Goal: Use online tool/utility: Utilize a website feature to perform a specific function

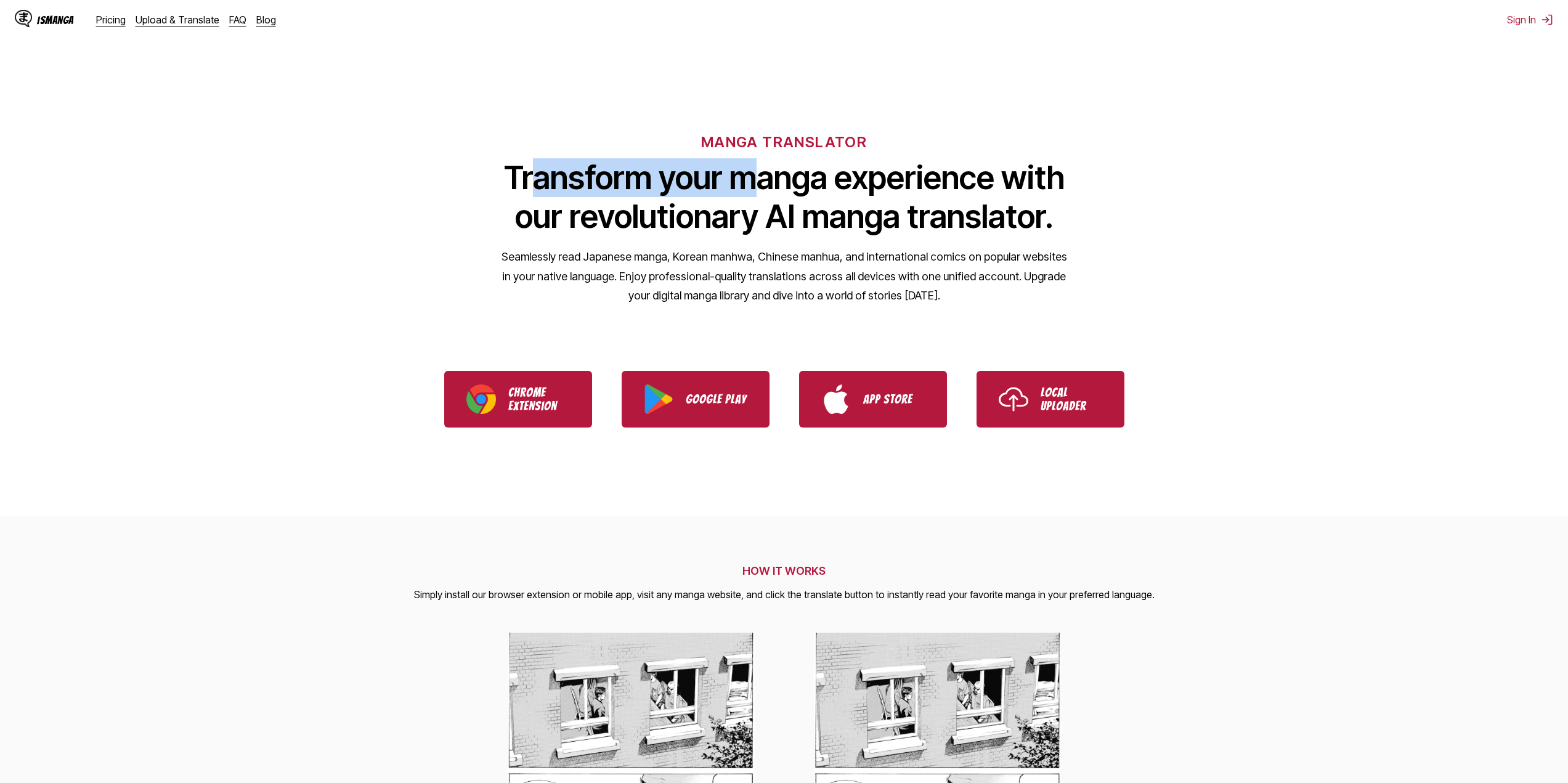
drag, startPoint x: 619, startPoint y: 161, endPoint x: 765, endPoint y: 194, distance: 149.7
click at [765, 193] on div "MANGA TRANSLATOR Transform your manga experience with our revolutionary AI mang…" at bounding box center [784, 198] width 1568 height 235
click at [765, 194] on h1 "Transform your manga experience with our revolutionary AI manga translator." at bounding box center [784, 197] width 567 height 77
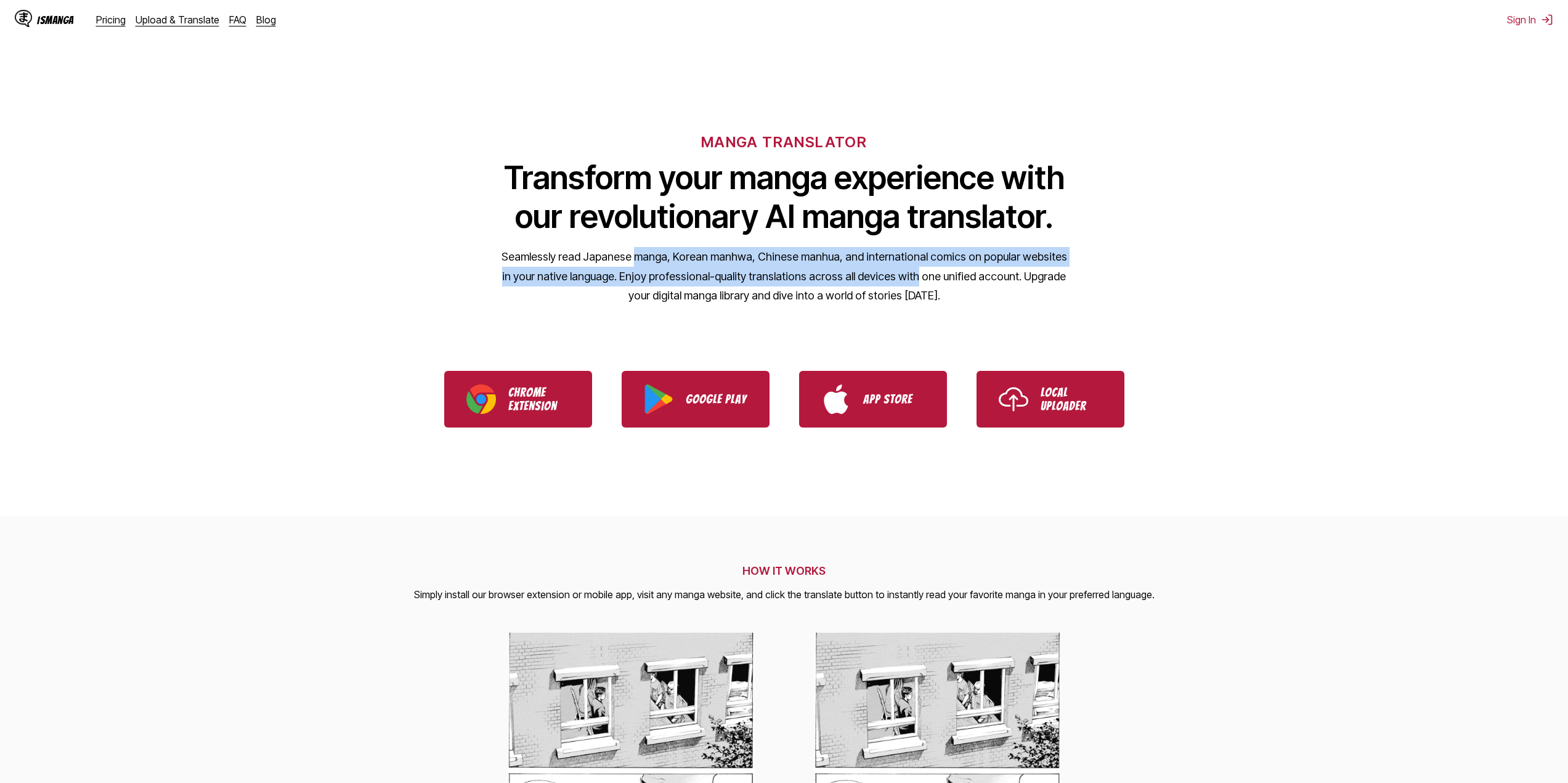
drag, startPoint x: 637, startPoint y: 254, endPoint x: 897, endPoint y: 270, distance: 260.5
click at [897, 270] on p "Seamlessly read Japanese manga, Korean manhwa, Chinese manhua, and internationa…" at bounding box center [784, 276] width 567 height 59
drag, startPoint x: 535, startPoint y: 266, endPoint x: 654, endPoint y: 280, distance: 119.8
click at [653, 279] on p "Seamlessly read Japanese manga, Korean manhwa, Chinese manhua, and internationa…" at bounding box center [784, 276] width 567 height 59
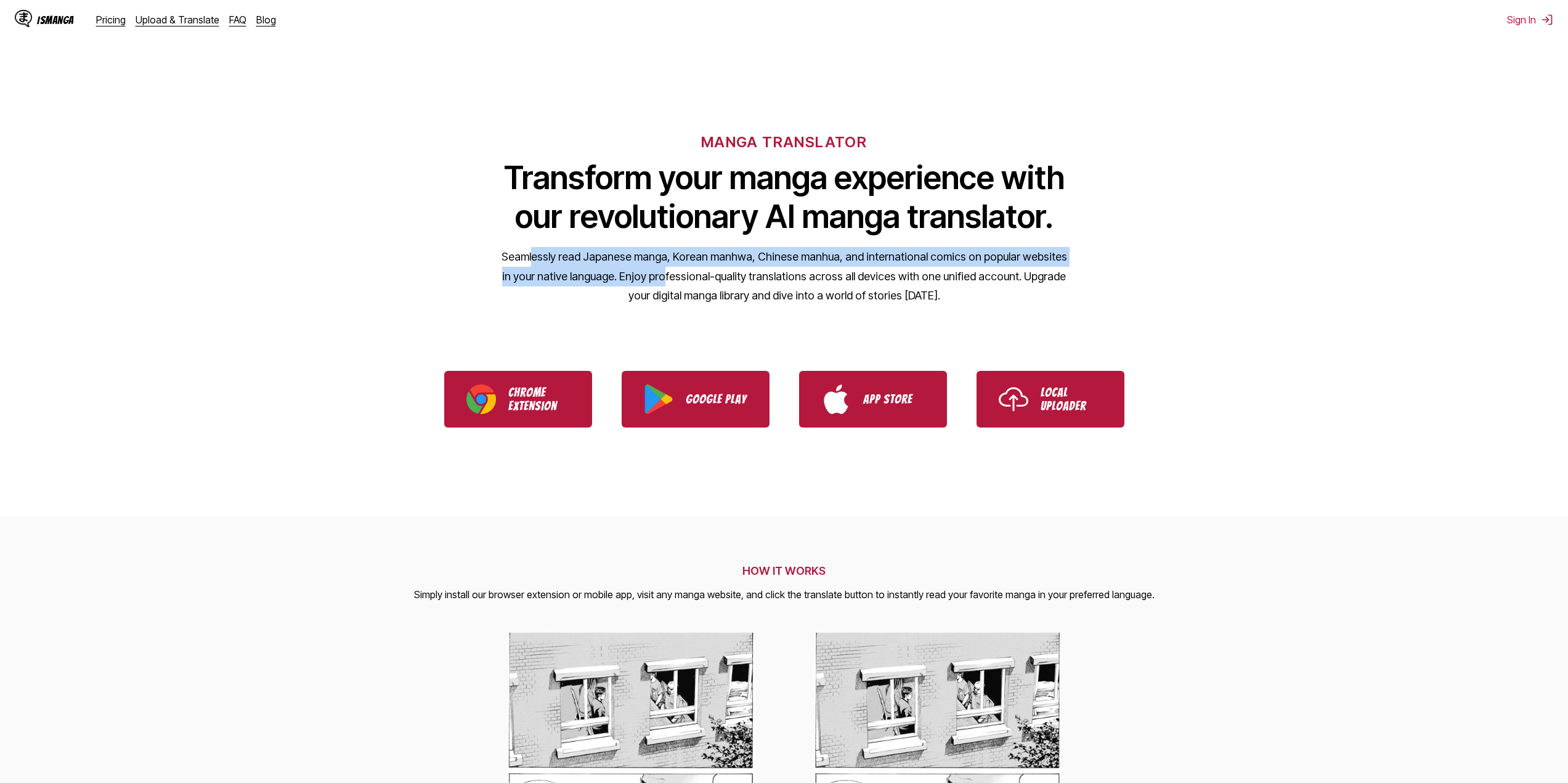
click at [654, 280] on p "Seamlessly read Japanese manga, Korean manhwa, Chinese manhua, and internationa…" at bounding box center [784, 276] width 567 height 59
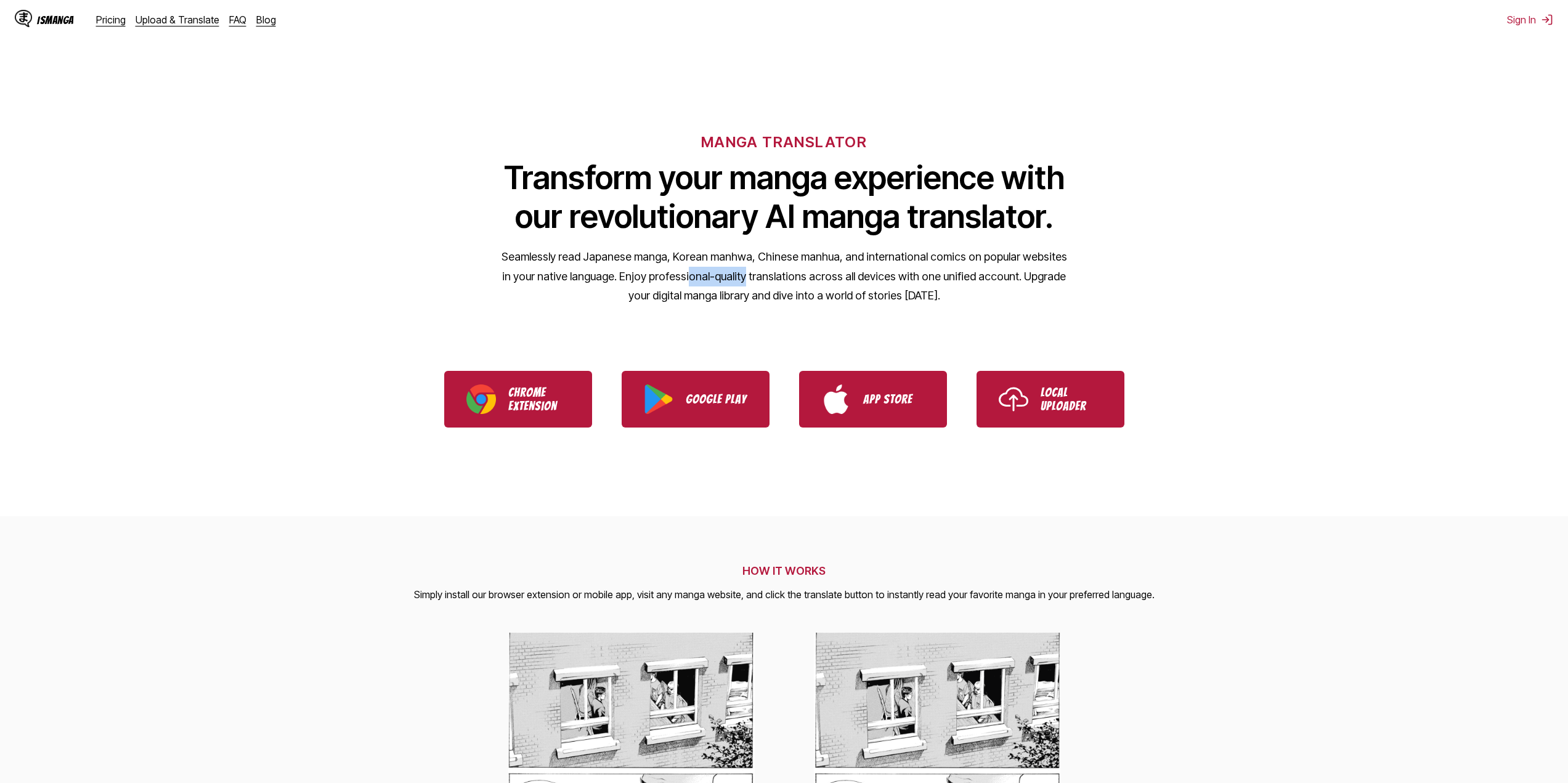
drag, startPoint x: 710, startPoint y: 279, endPoint x: 730, endPoint y: 278, distance: 20.0
click at [730, 278] on p "Seamlessly read Japanese manga, Korean manhwa, Chinese manhua, and internationa…" at bounding box center [784, 276] width 567 height 59
click at [1059, 407] on p "Local Uploader" at bounding box center [1071, 399] width 62 height 27
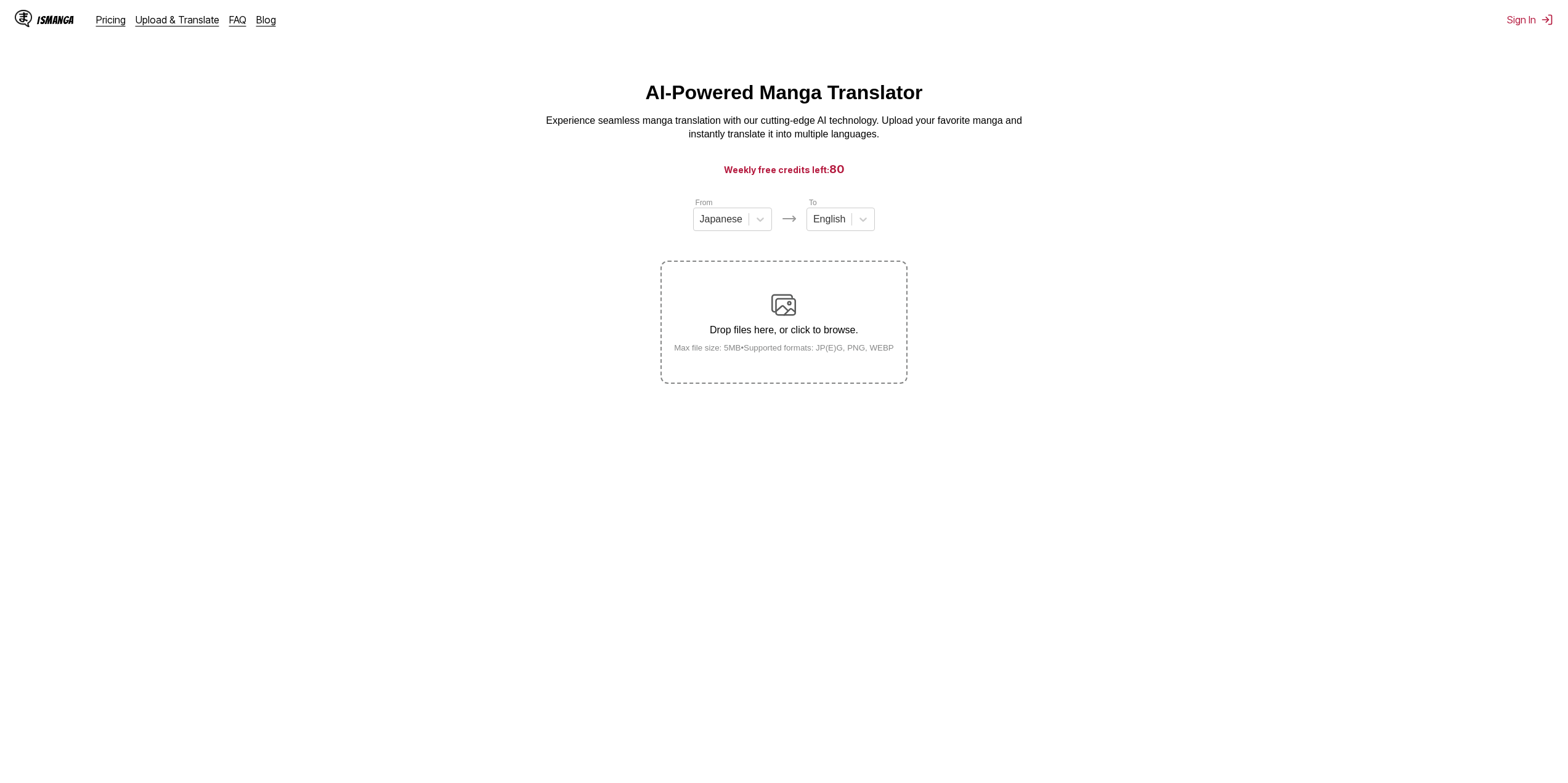
drag, startPoint x: 360, startPoint y: 296, endPoint x: 379, endPoint y: 279, distance: 25.5
click at [735, 326] on p "Drop files here, or click to browse." at bounding box center [784, 330] width 239 height 11
click at [0, 0] on input "Drop files here, or click to browse. Max file size: 5MB • Supported formats: JP…" at bounding box center [0, 0] width 0 height 0
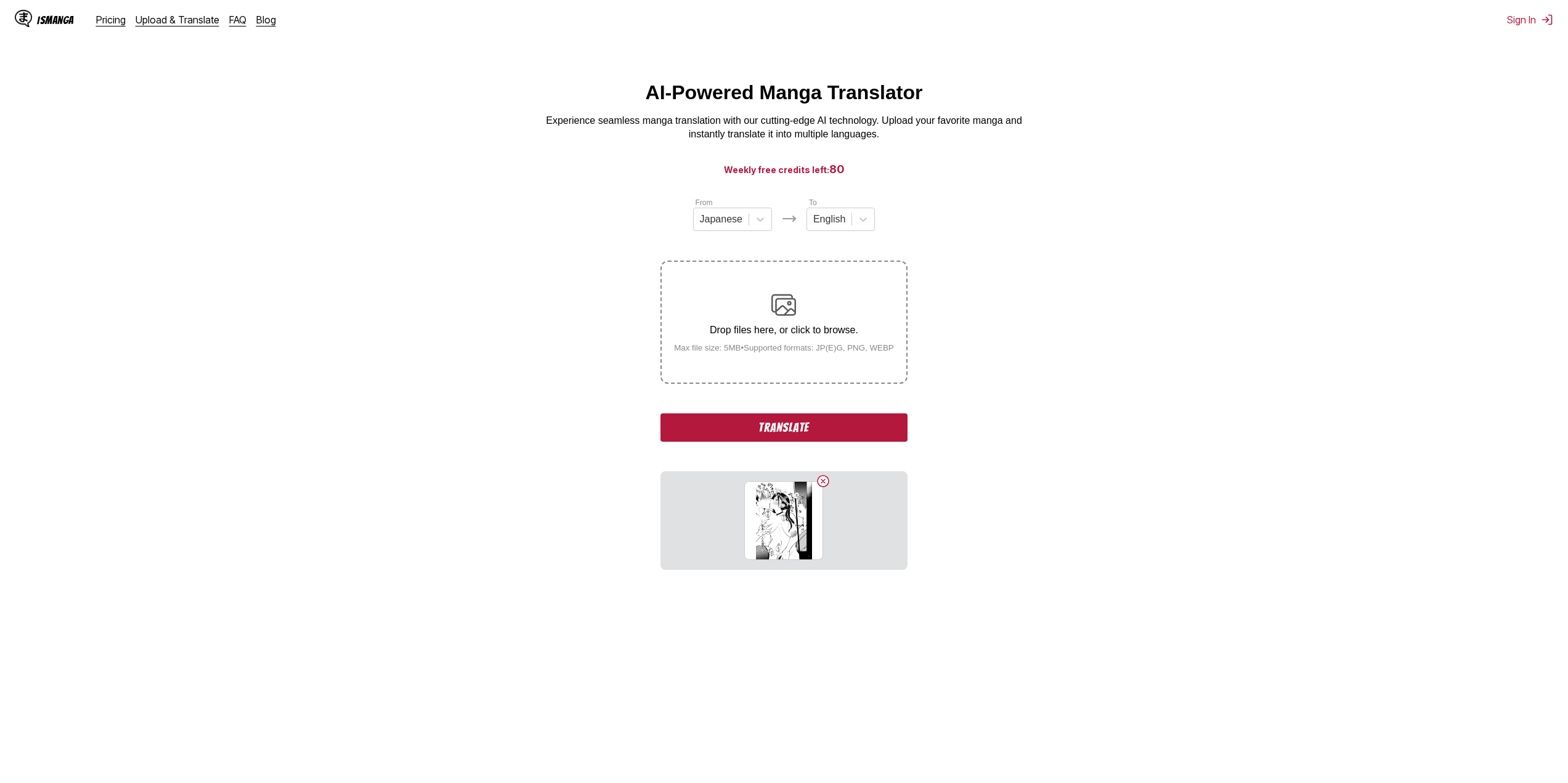
click at [738, 422] on button "Translate" at bounding box center [783, 428] width 246 height 28
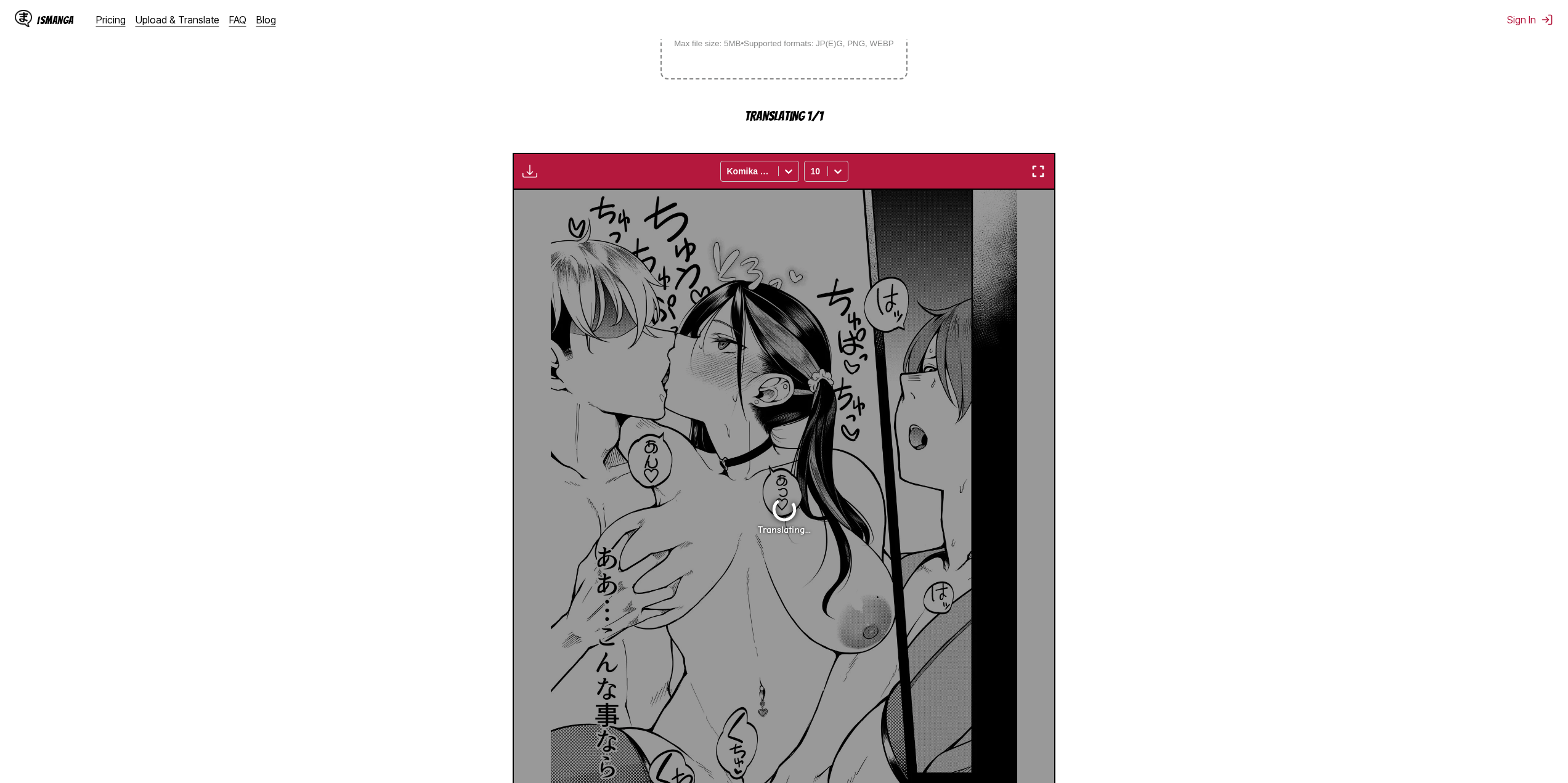
scroll to position [268, 0]
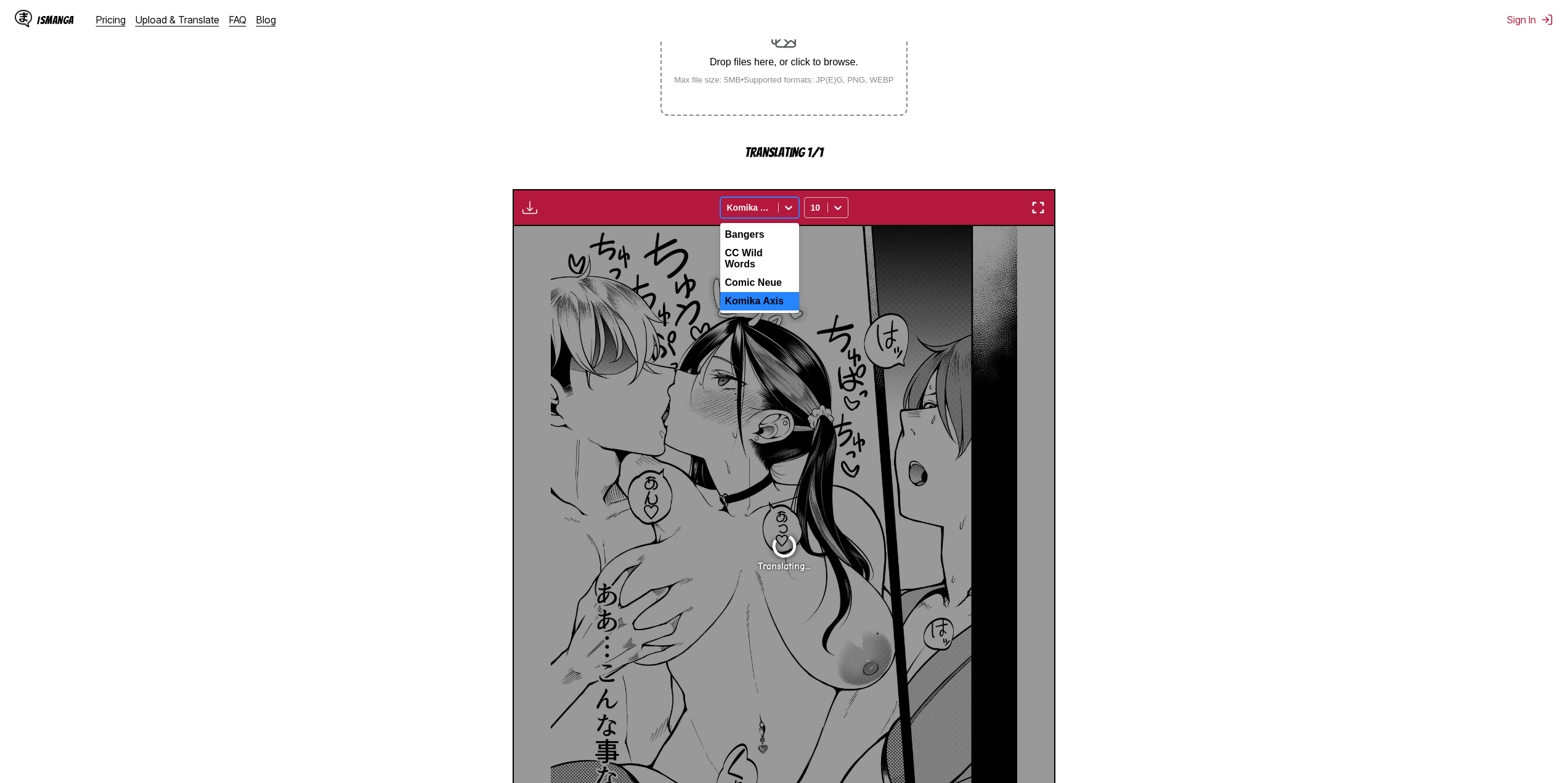
click at [791, 214] on icon at bounding box center [788, 208] width 12 height 12
click at [1212, 222] on section "From Japanese To English Drop files here, or click to browse. Max file size: 5M…" at bounding box center [783, 421] width 1548 height 984
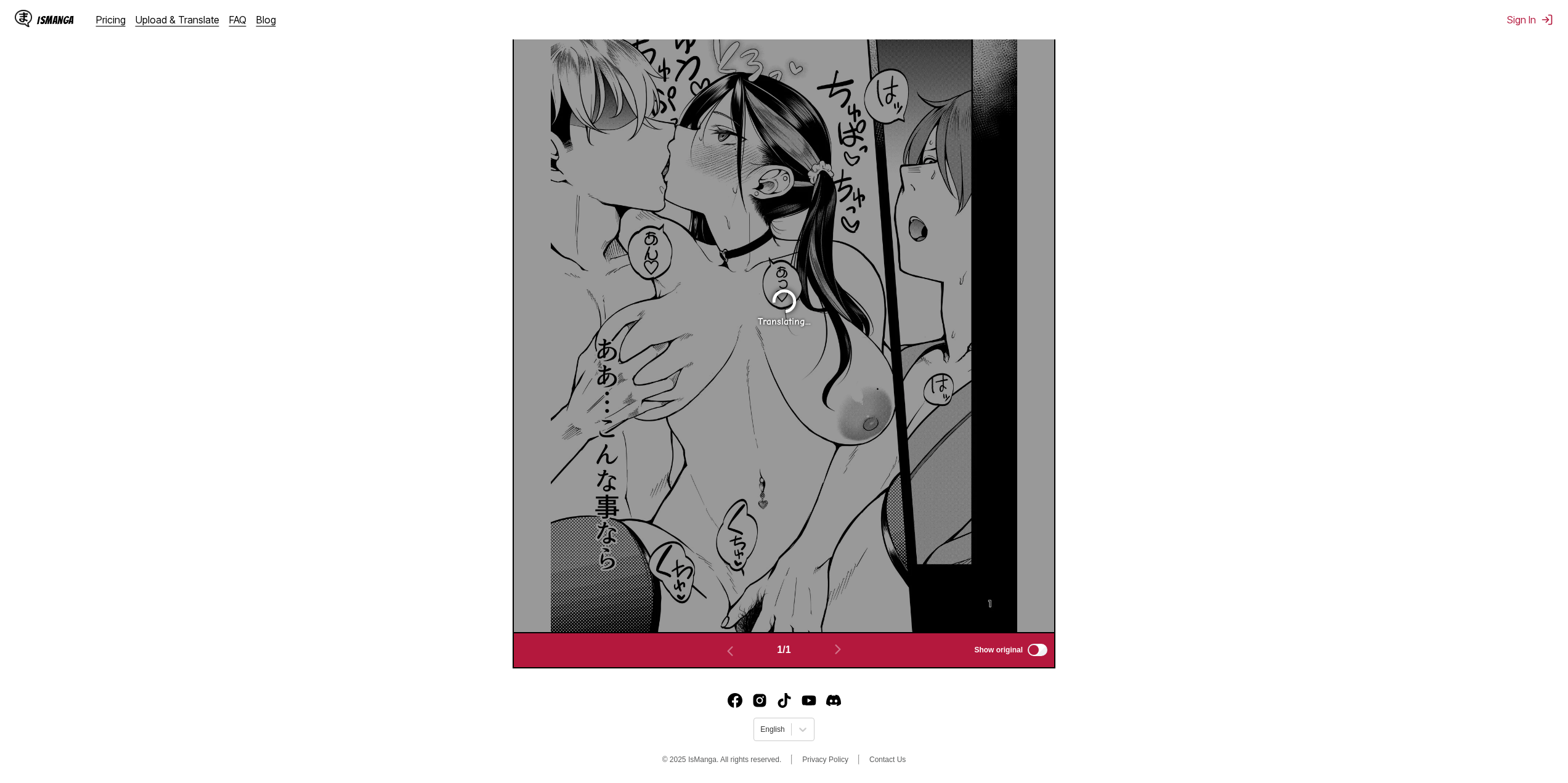
scroll to position [471, 0]
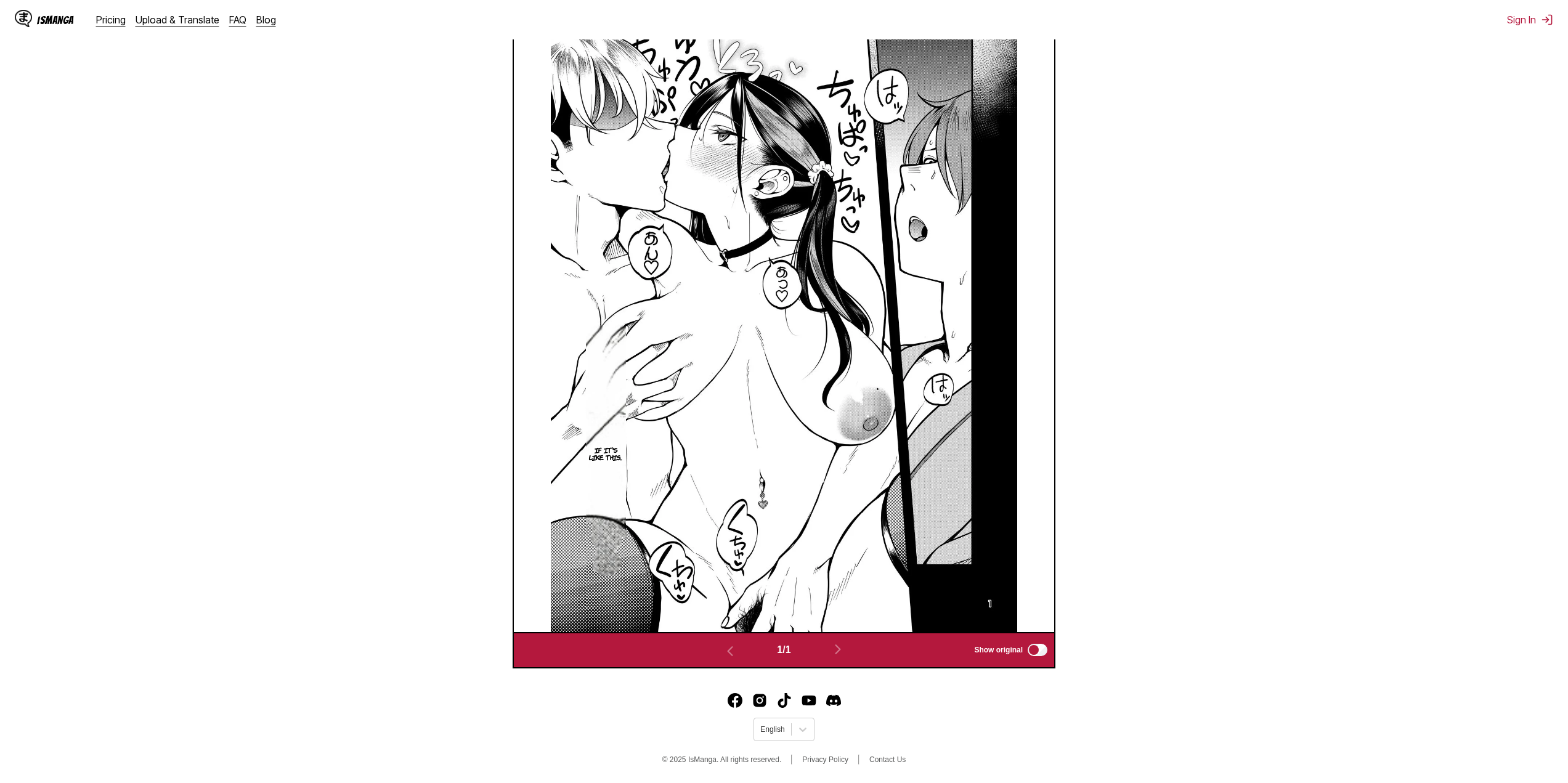
drag, startPoint x: 638, startPoint y: 344, endPoint x: 656, endPoint y: 361, distance: 24.8
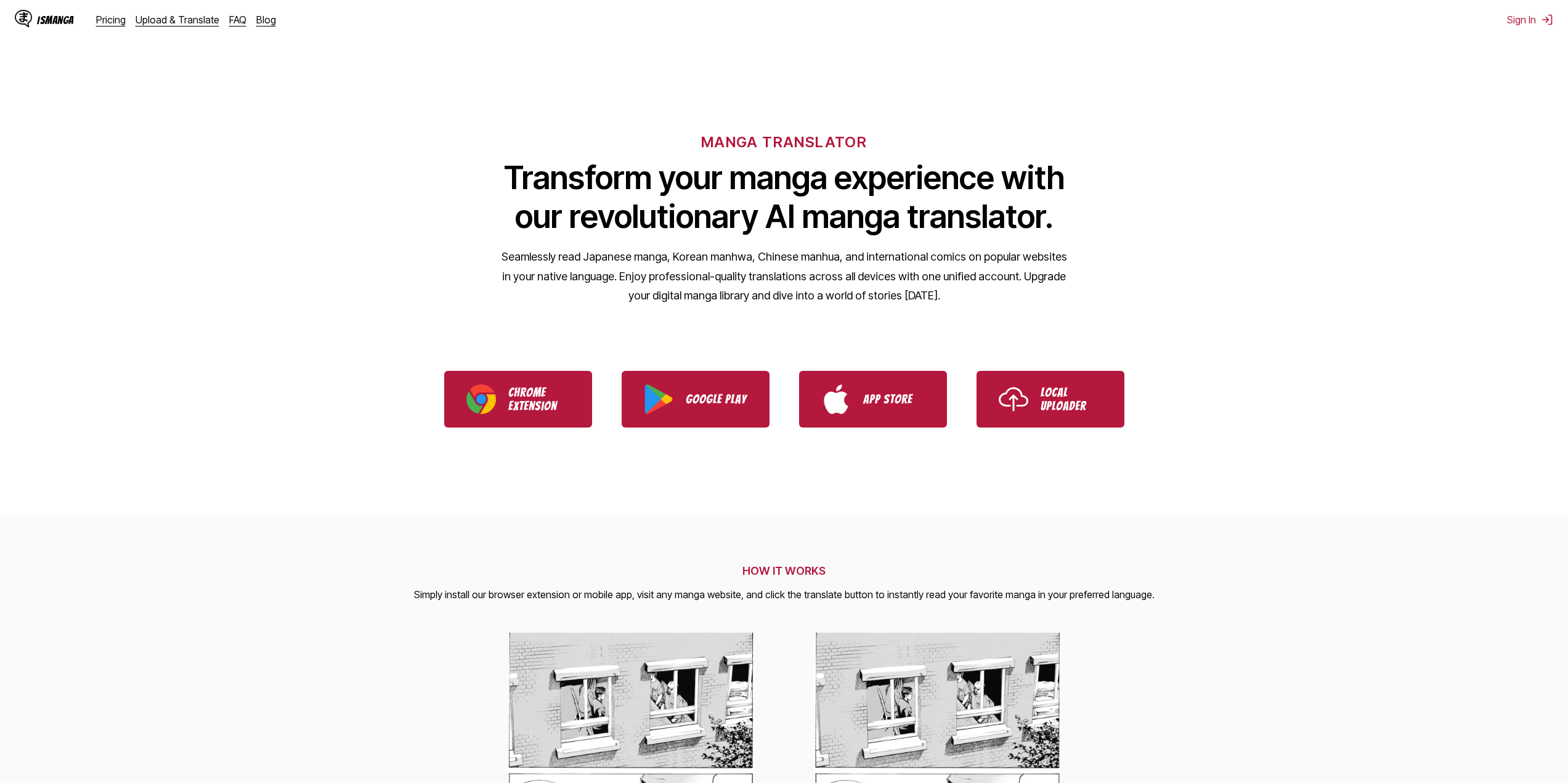
click at [1027, 369] on ul "Chrome Extension Google Play App Store Local Uploader" at bounding box center [784, 399] width 1568 height 86
click at [1028, 384] on img "Use IsManga Local Uploader" at bounding box center [1014, 399] width 30 height 30
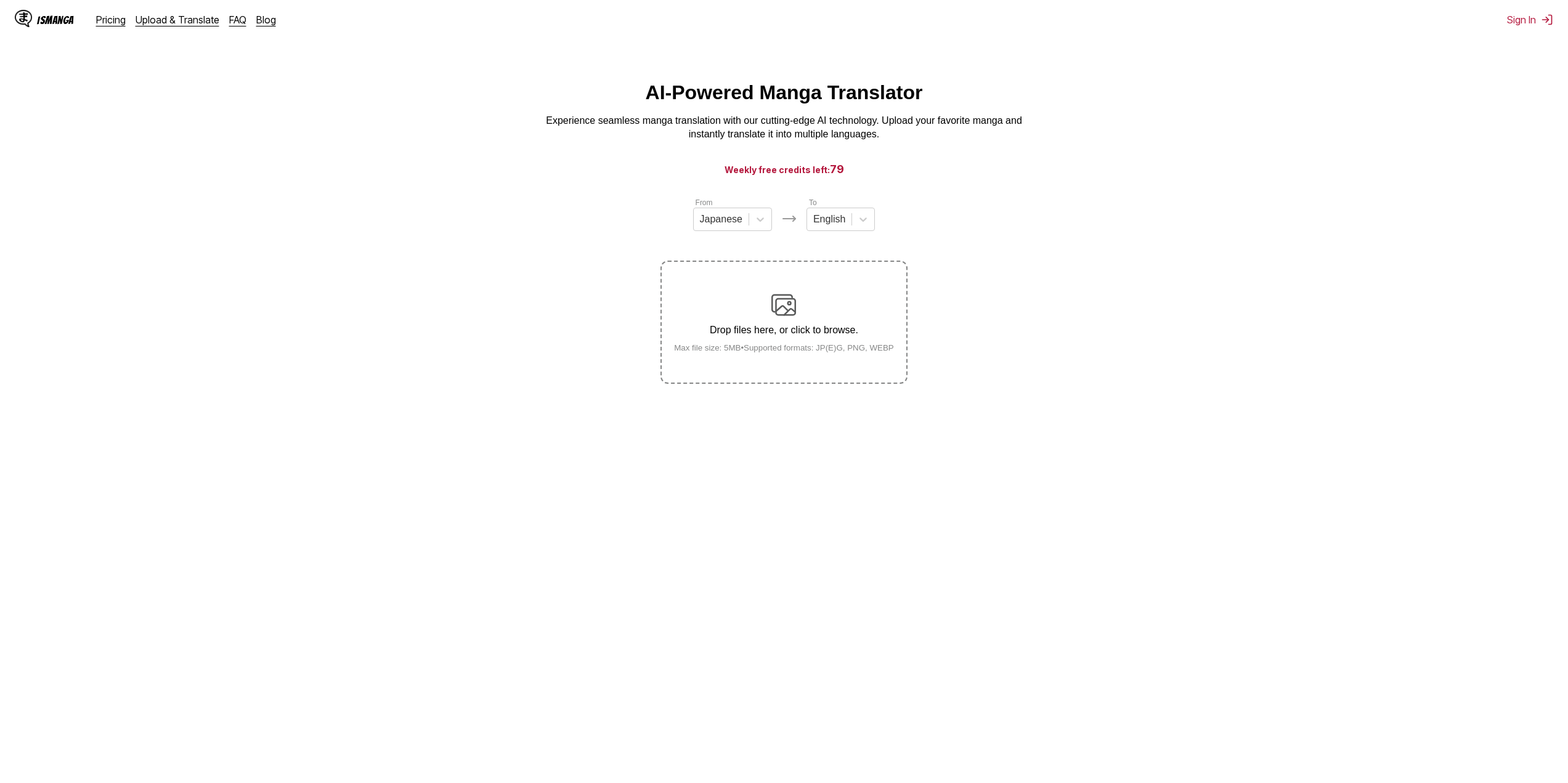
click at [755, 333] on p "Drop files here, or click to browse." at bounding box center [784, 330] width 239 height 11
click at [0, 0] on input "Drop files here, or click to browse. Max file size: 5MB • Supported formats: JP…" at bounding box center [0, 0] width 0 height 0
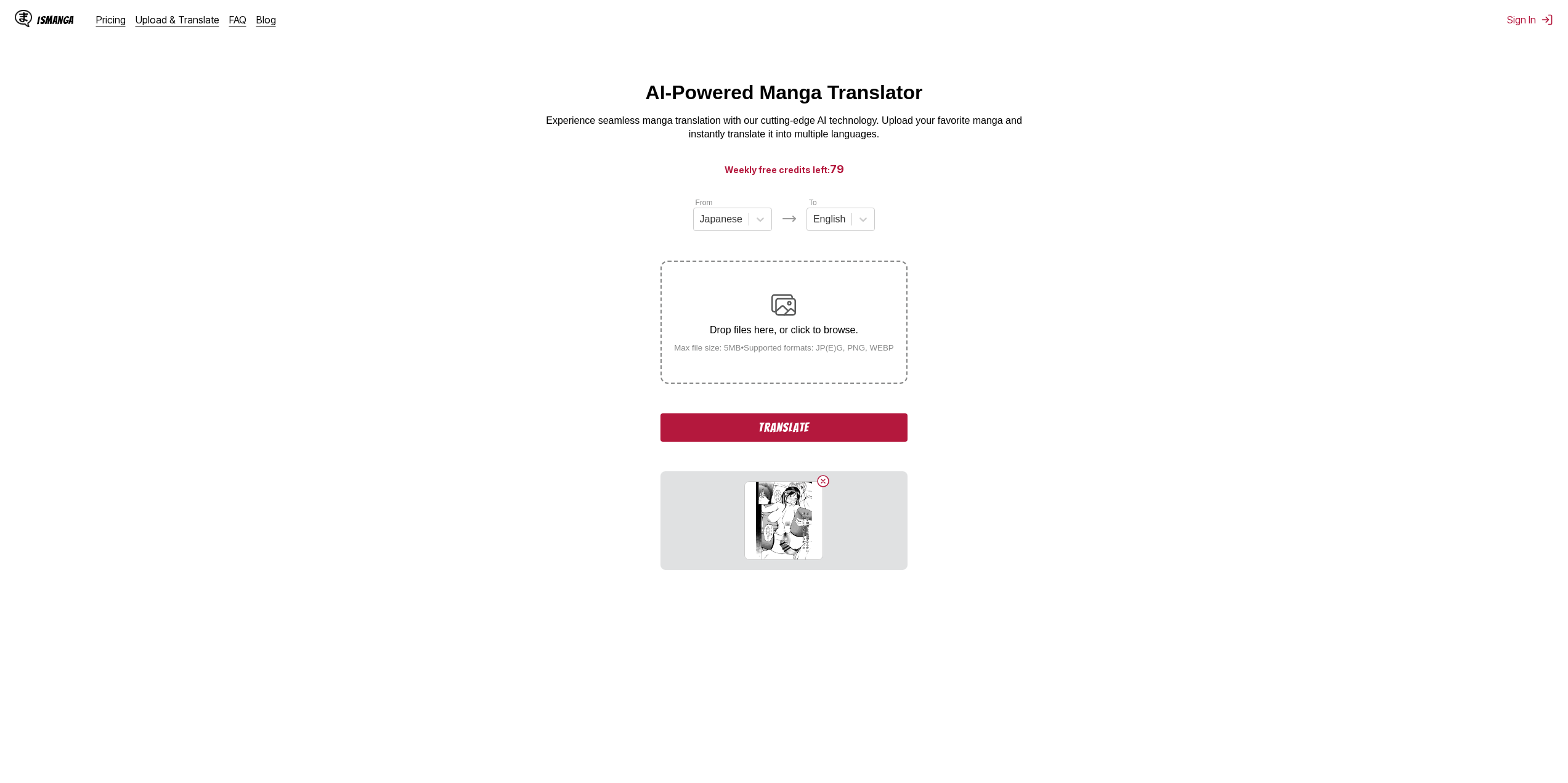
click at [820, 428] on button "Translate" at bounding box center [783, 428] width 246 height 28
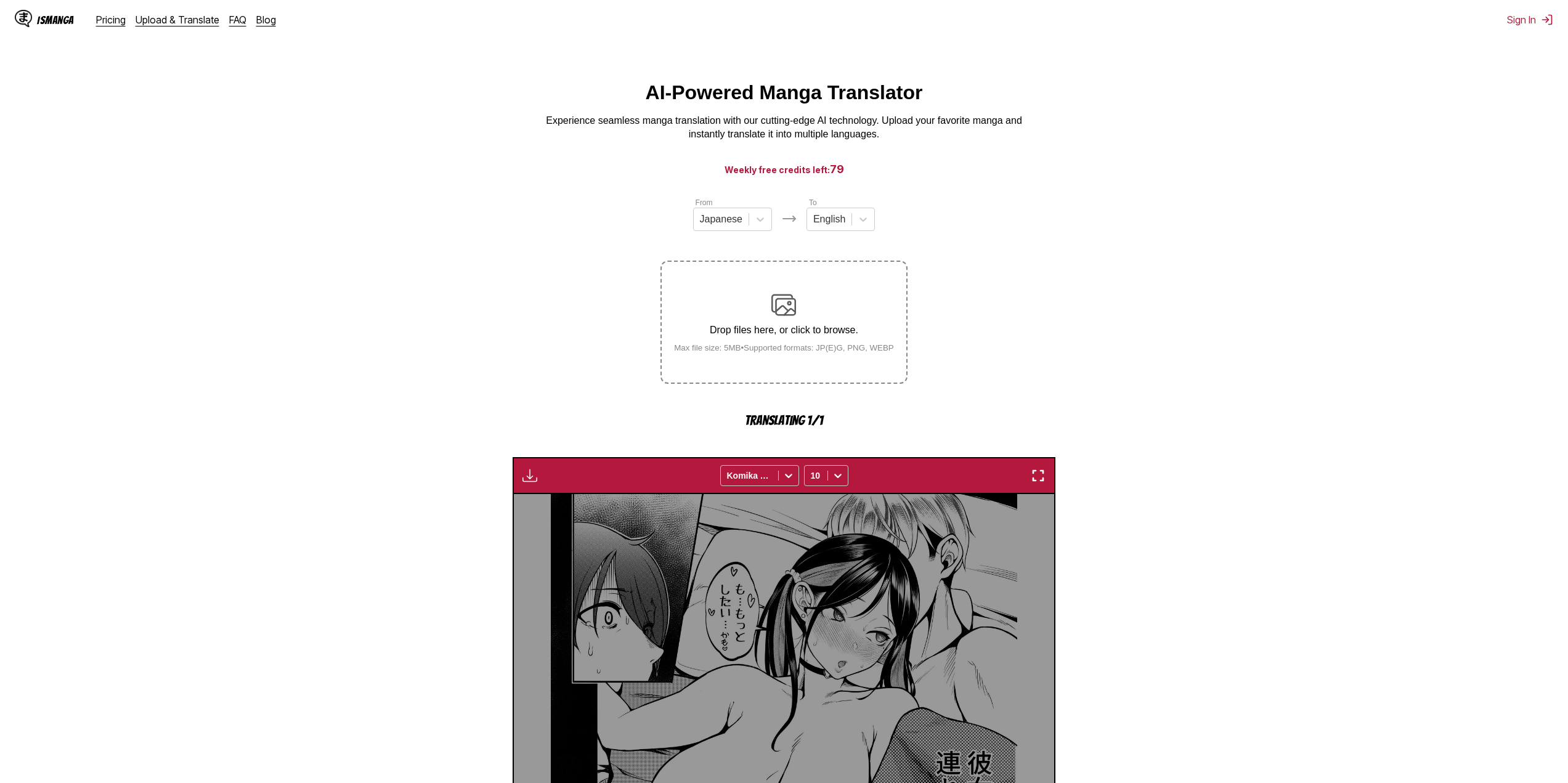
scroll to position [363, 0]
